Goal: Task Accomplishment & Management: Use online tool/utility

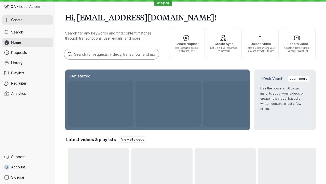
click at [28, 20] on button "Create" at bounding box center [27, 19] width 51 height 9
